Goal: Browse casually

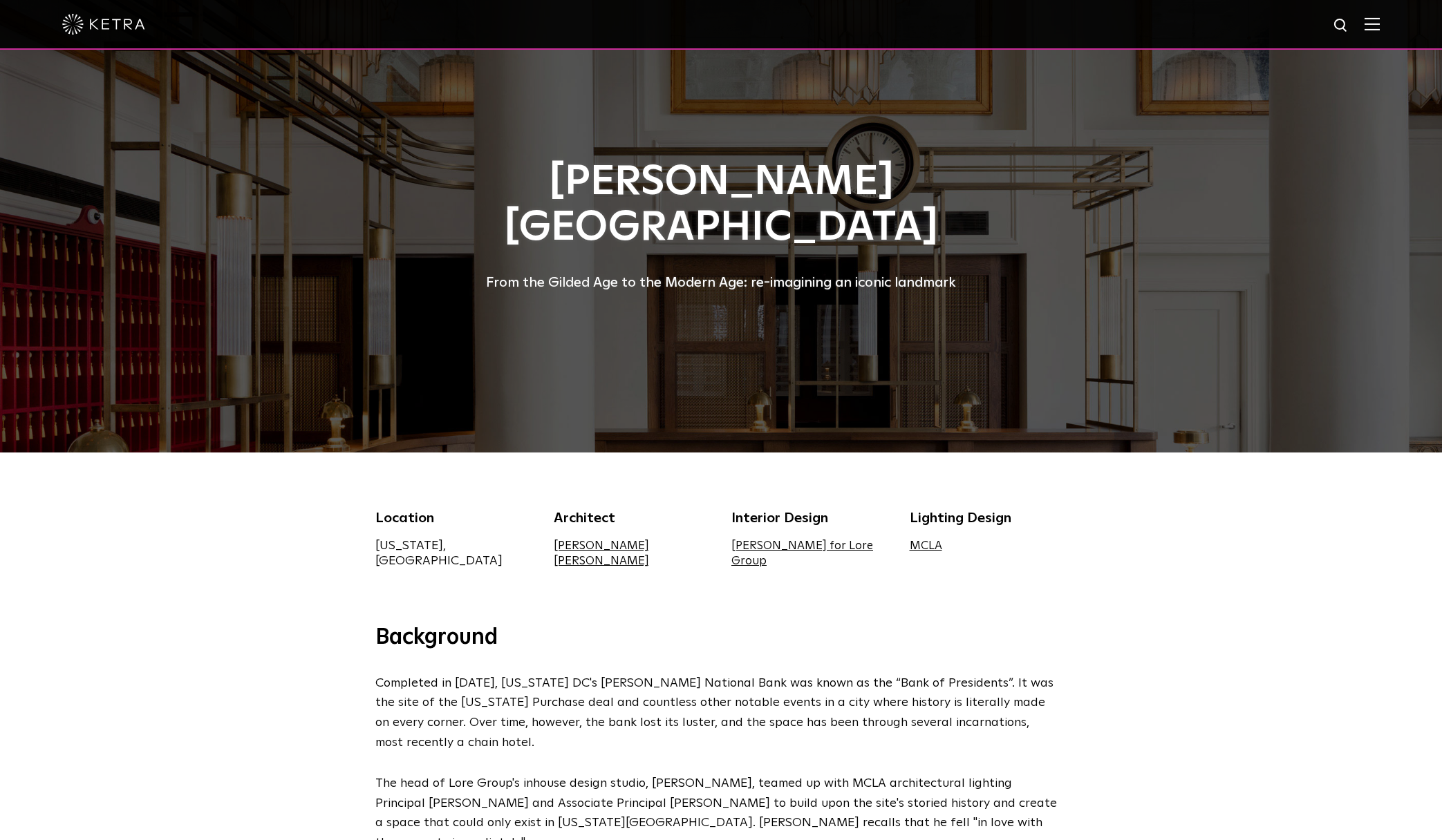
click at [1294, 525] on div "Location [US_STATE], [GEOGRAPHIC_DATA] Architect [PERSON_NAME] [PERSON_NAME] In…" at bounding box center [721, 538] width 1442 height 171
click at [155, 554] on div "Location [US_STATE], [GEOGRAPHIC_DATA] Architect [PERSON_NAME] [PERSON_NAME] In…" at bounding box center [721, 538] width 1442 height 171
click at [132, 303] on div at bounding box center [721, 226] width 1442 height 452
click at [262, 280] on div at bounding box center [721, 226] width 1442 height 452
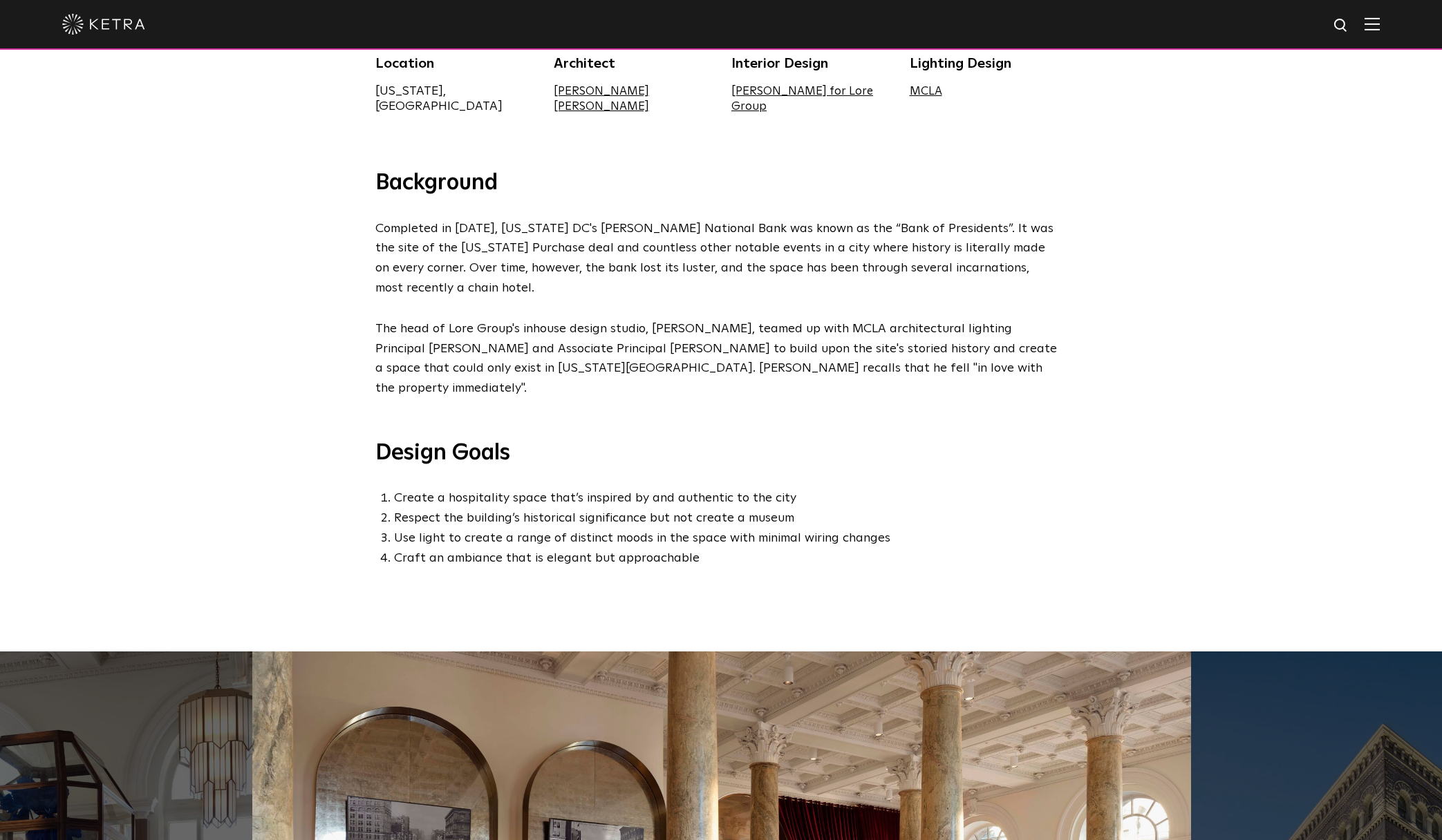
scroll to position [165, 0]
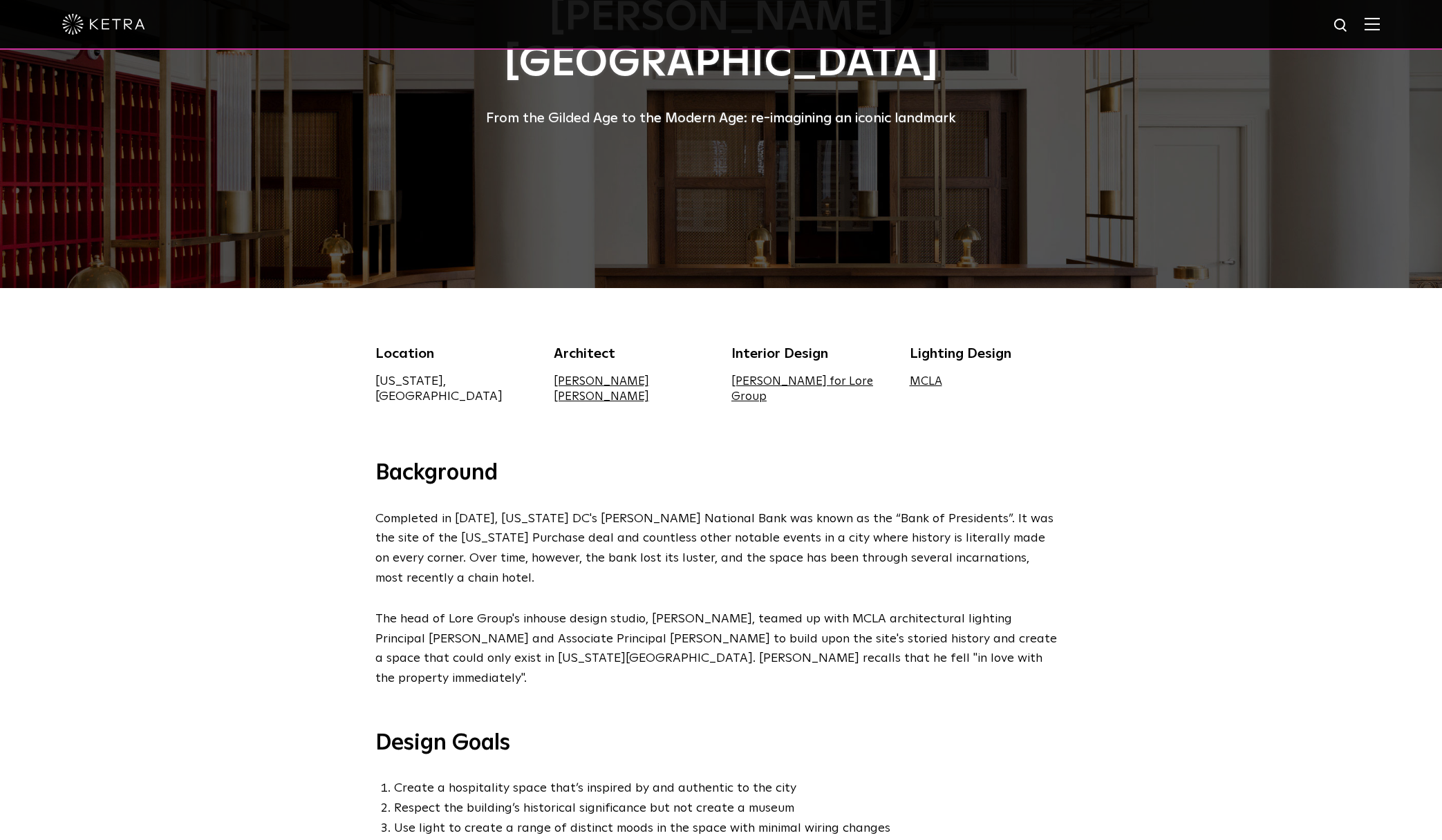
click at [237, 366] on div "Location [US_STATE], [GEOGRAPHIC_DATA] Architect [PERSON_NAME] [PERSON_NAME] In…" at bounding box center [721, 374] width 1442 height 171
click at [131, 417] on div "Location [US_STATE], [GEOGRAPHIC_DATA] Architect [PERSON_NAME] [PERSON_NAME] In…" at bounding box center [721, 374] width 1442 height 171
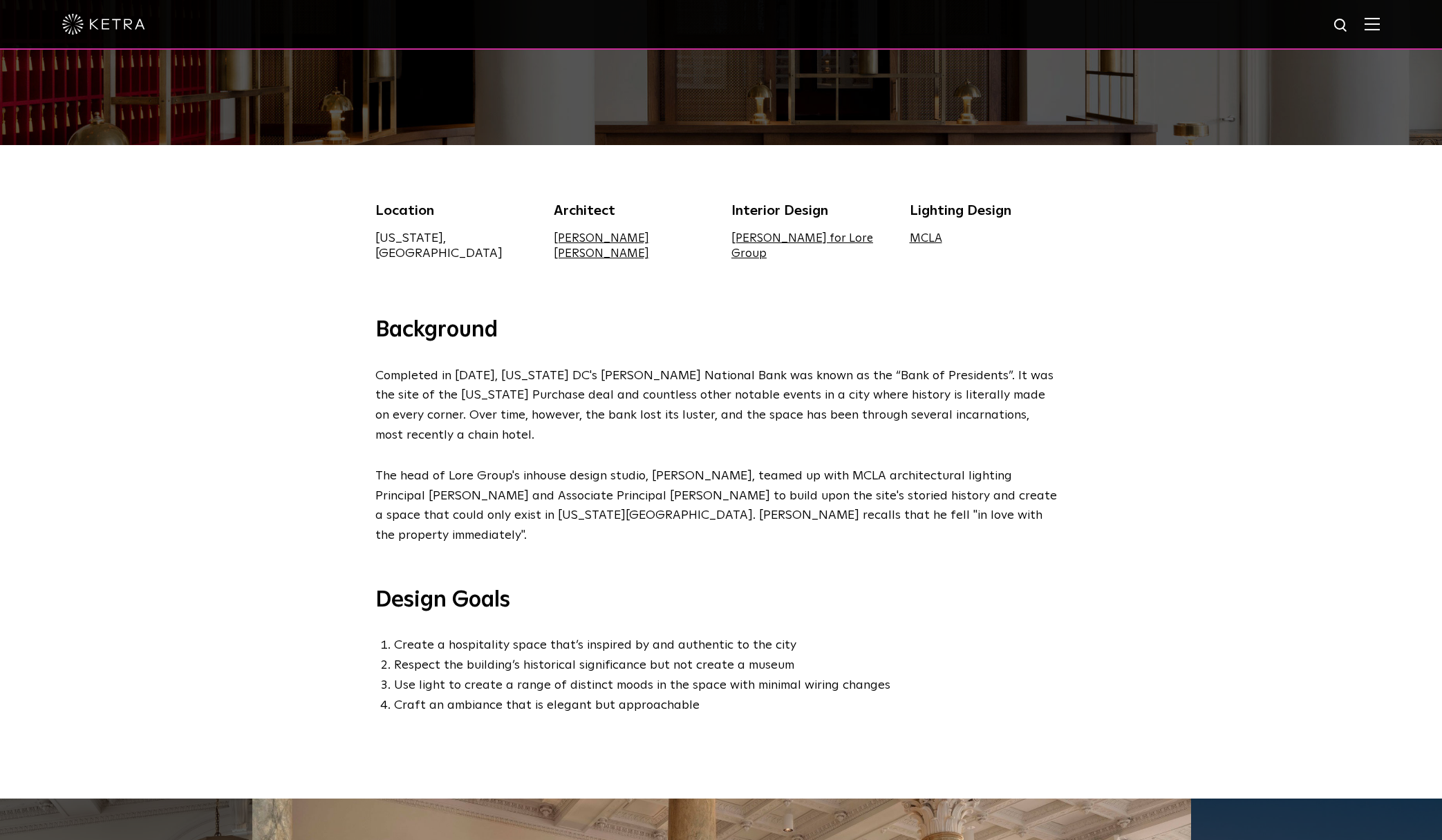
scroll to position [279, 0]
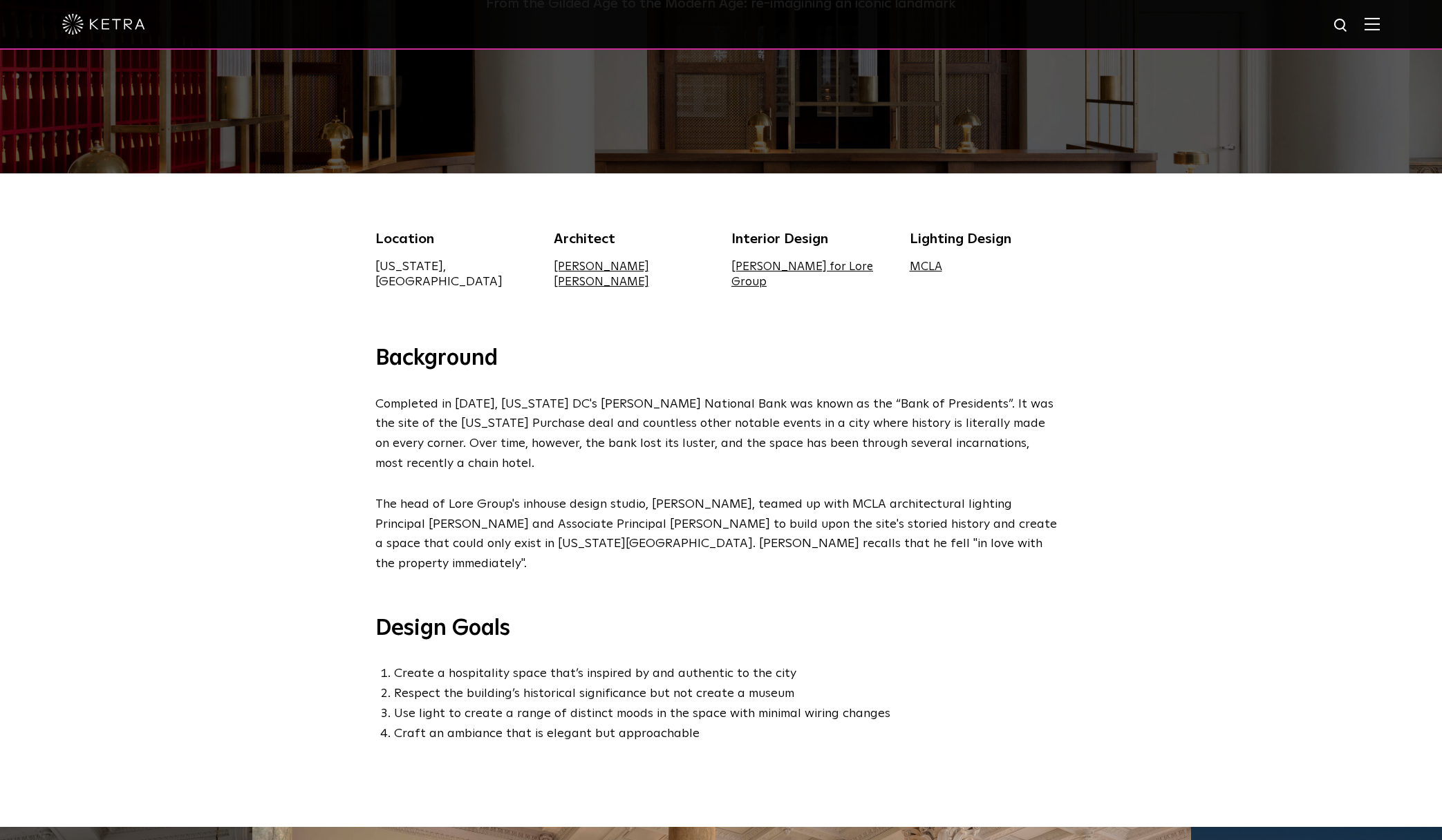
click at [309, 539] on div "Background Completed in [DATE], [US_STATE] DC's [PERSON_NAME] National Bank was…" at bounding box center [721, 586] width 1442 height 483
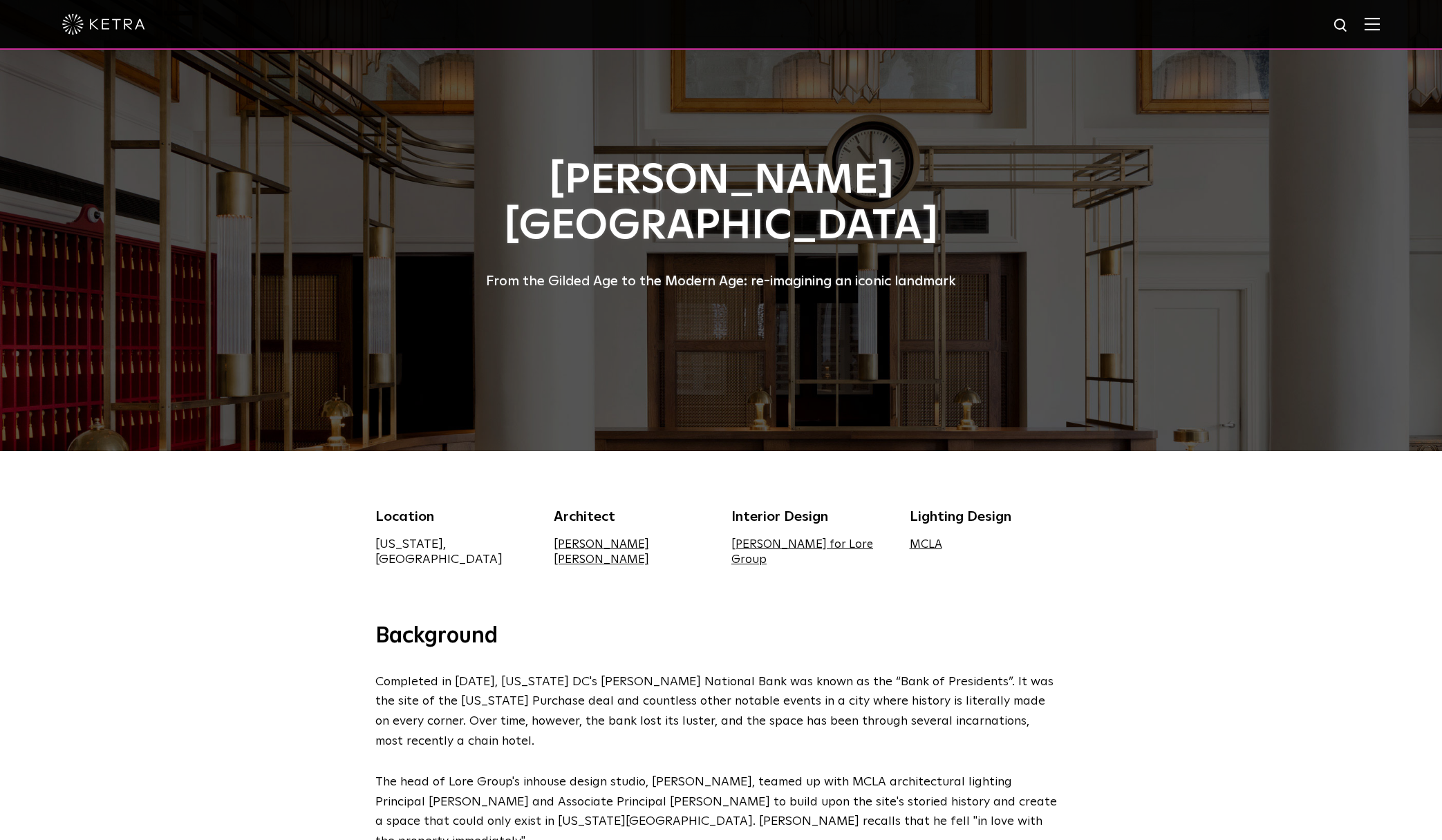
scroll to position [0, 0]
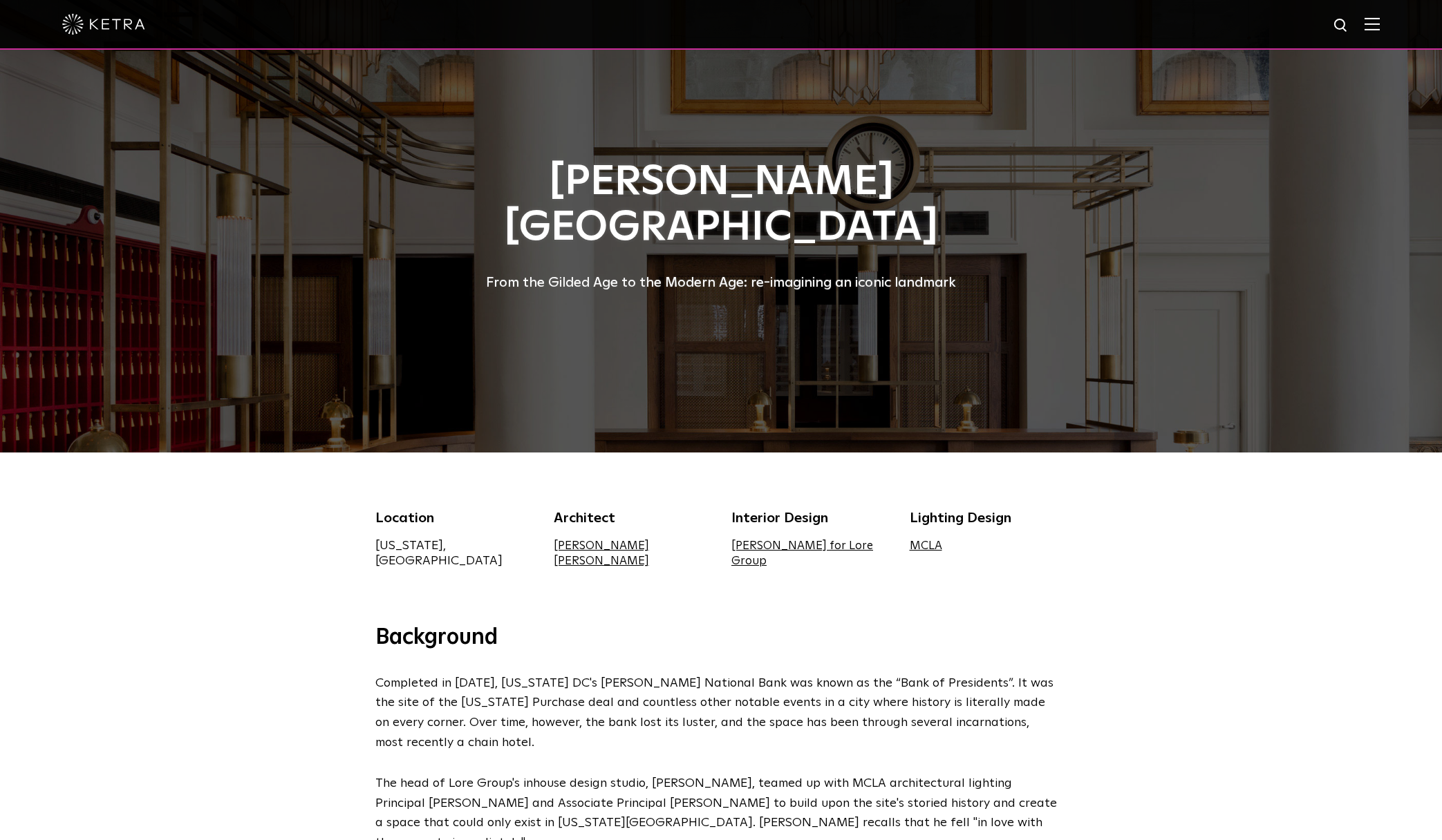
click at [147, 593] on div "Location [US_STATE], [GEOGRAPHIC_DATA] Architect [PERSON_NAME] [PERSON_NAME] In…" at bounding box center [721, 538] width 1442 height 171
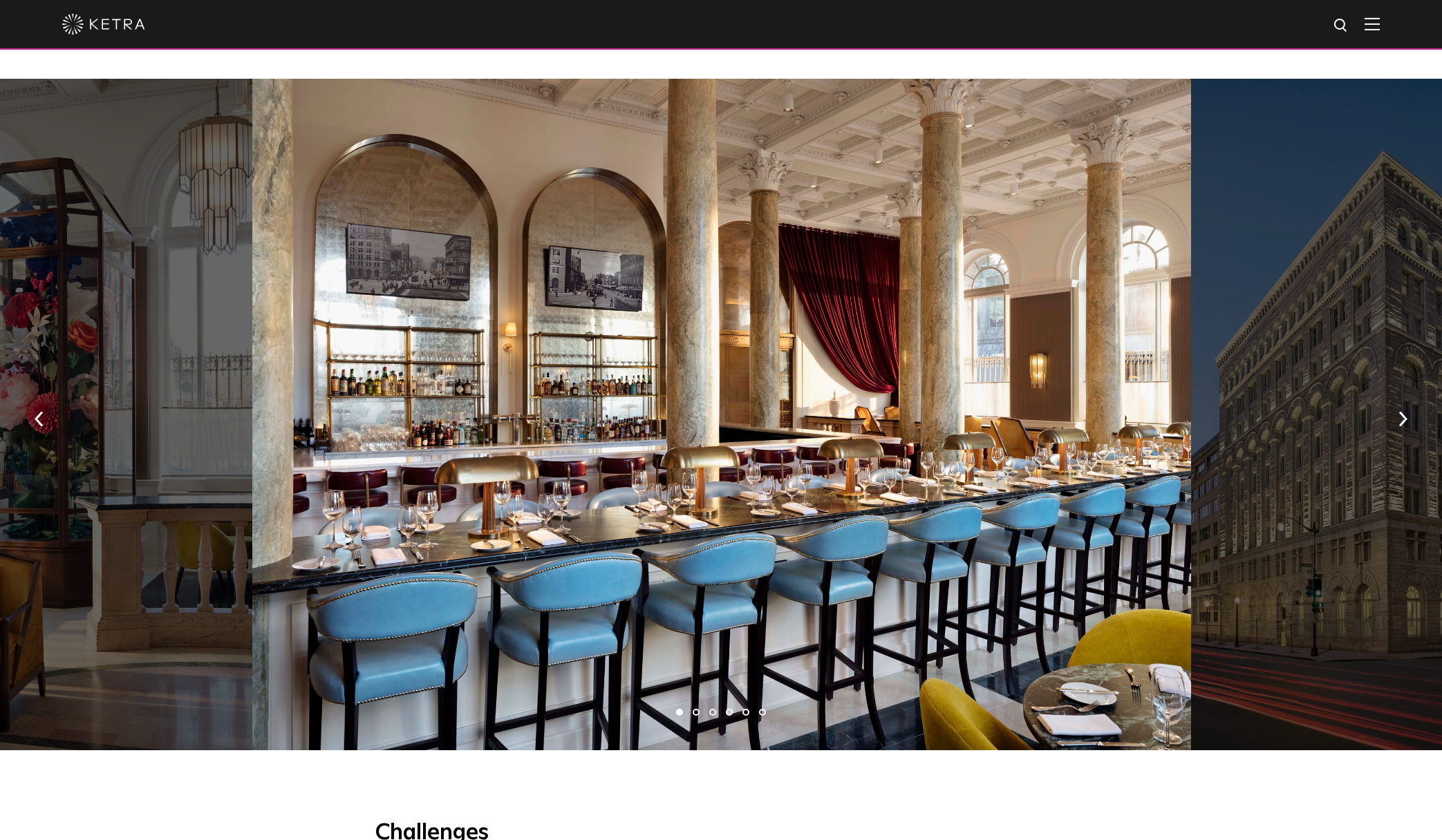
scroll to position [1047, 0]
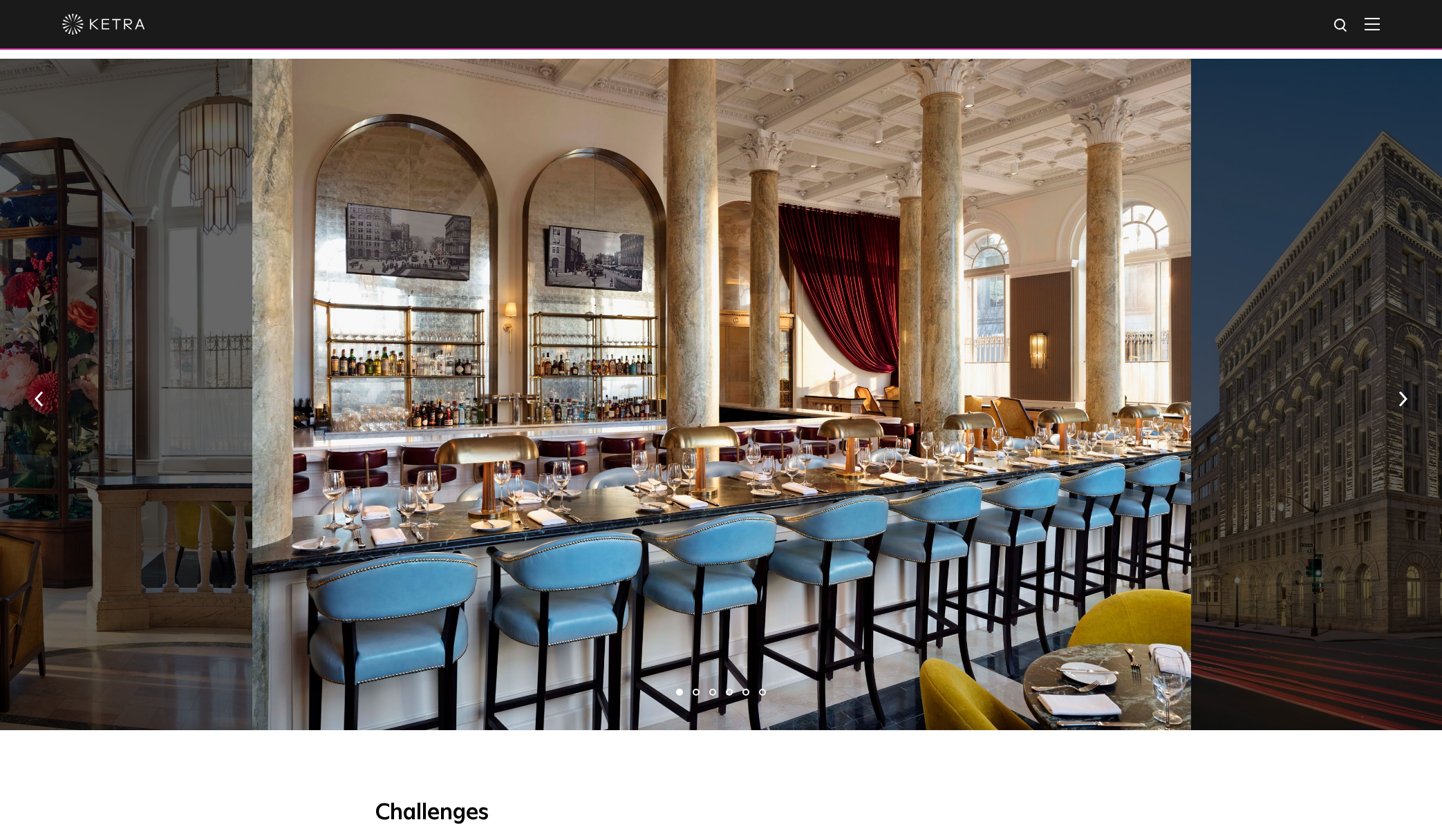
click at [605, 379] on div at bounding box center [721, 395] width 938 height 672
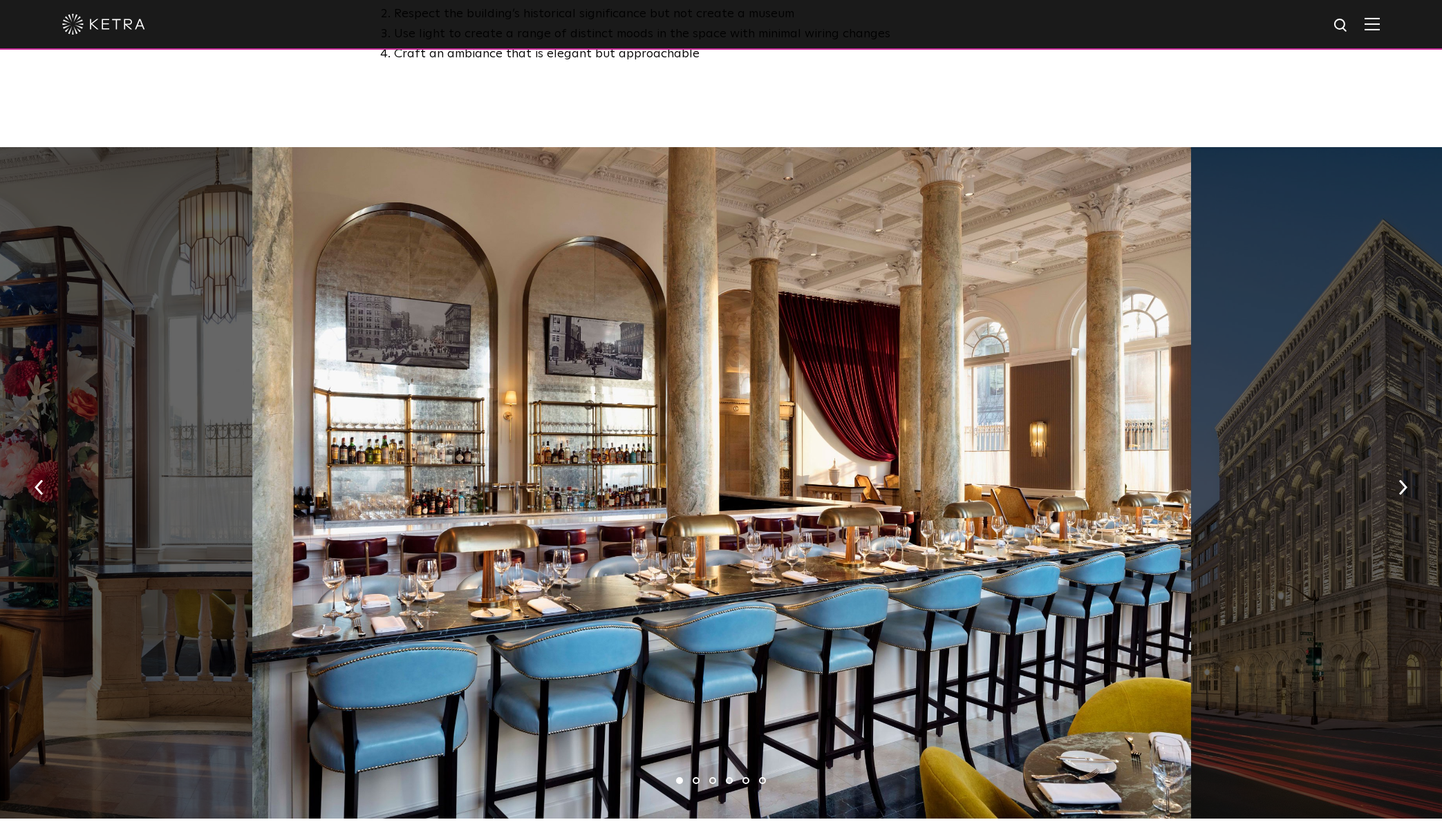
scroll to position [890, 0]
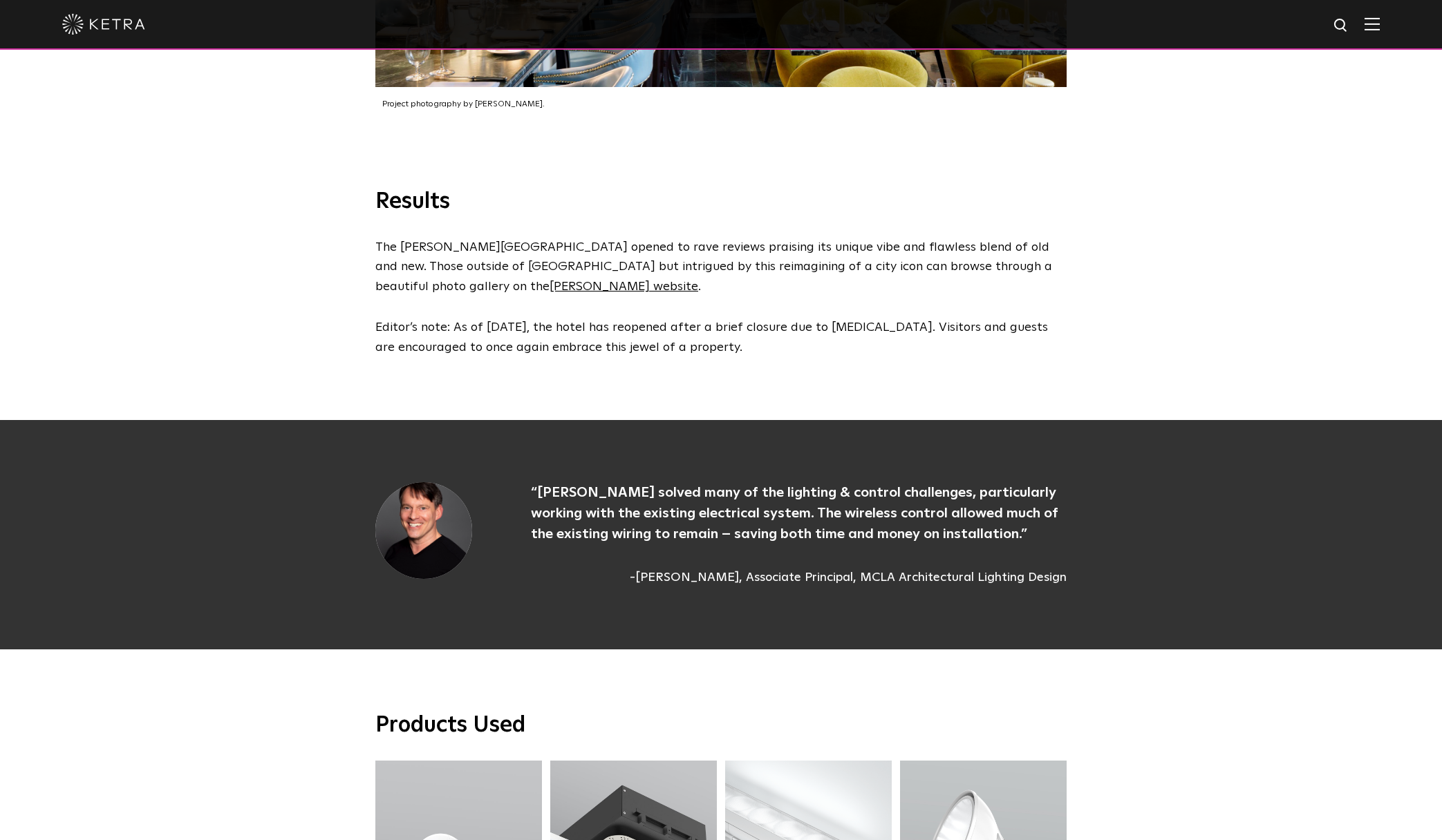
scroll to position [4187, 0]
